Goal: Navigation & Orientation: Find specific page/section

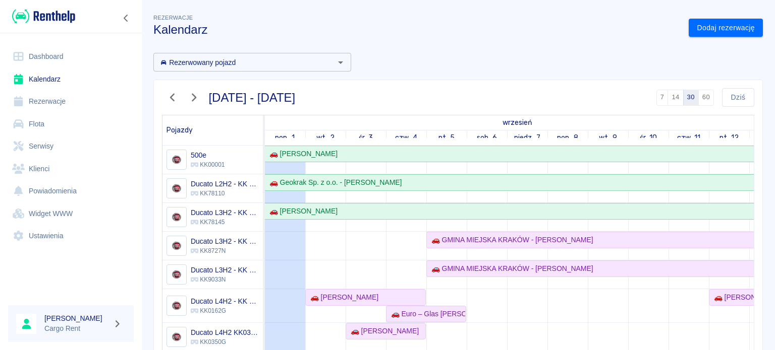
drag, startPoint x: 0, startPoint y: 0, endPoint x: 54, endPoint y: 24, distance: 58.9
click at [54, 24] on img at bounding box center [43, 16] width 63 height 17
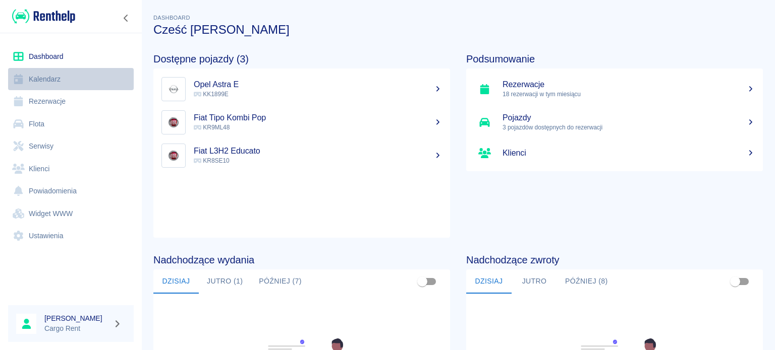
click at [46, 80] on link "Kalendarz" at bounding box center [71, 79] width 126 height 23
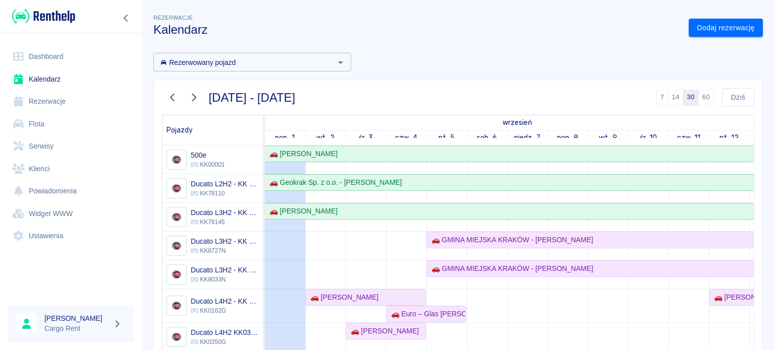
click at [63, 20] on img at bounding box center [43, 16] width 63 height 17
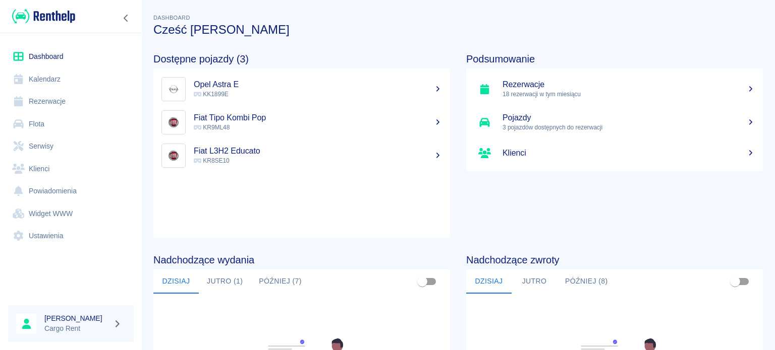
click at [54, 18] on img at bounding box center [43, 16] width 63 height 17
click at [39, 16] on img at bounding box center [43, 16] width 63 height 17
click at [49, 17] on img at bounding box center [43, 16] width 63 height 17
